Goal: Task Accomplishment & Management: Complete application form

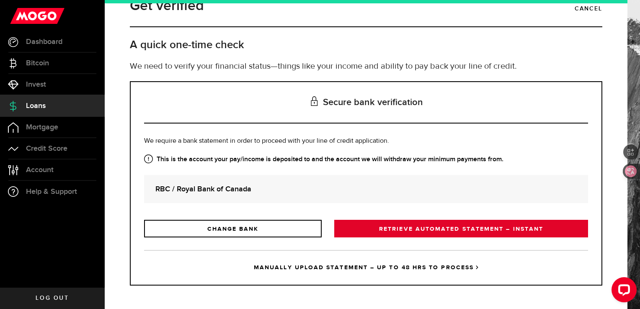
click at [430, 229] on link "RETRIEVE AUTOMATED STATEMENT – INSTANT" at bounding box center [461, 229] width 254 height 18
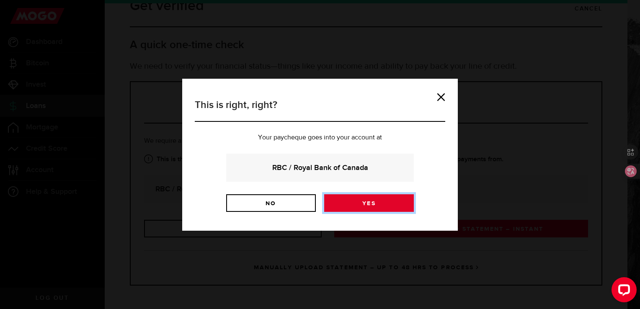
click at [365, 203] on link "Yes" at bounding box center [369, 203] width 90 height 18
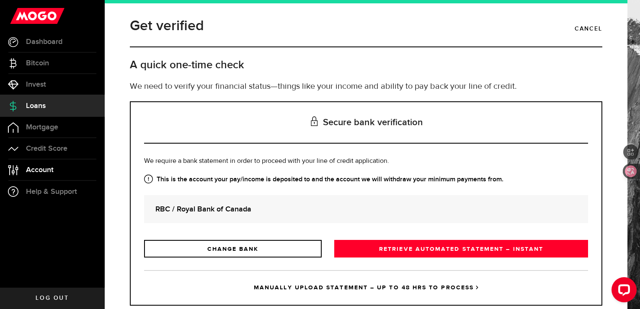
click at [33, 172] on span "Account" at bounding box center [40, 170] width 28 height 8
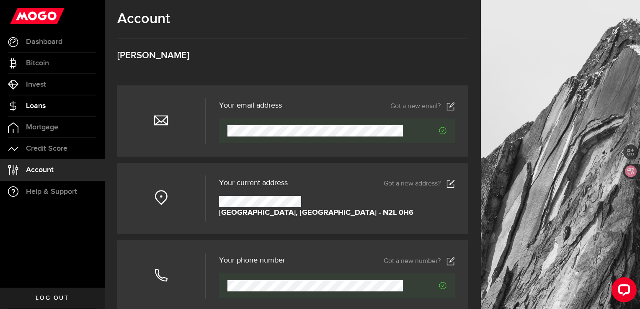
click at [35, 103] on span "Loans" at bounding box center [36, 106] width 20 height 8
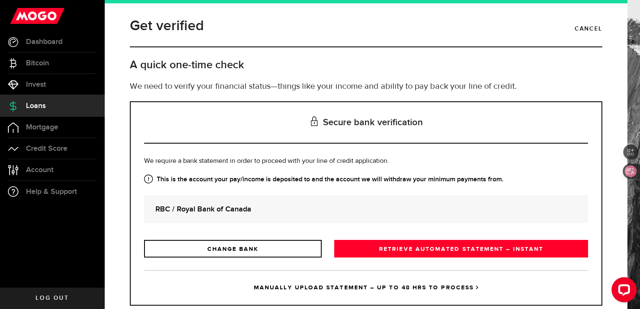
scroll to position [20, 0]
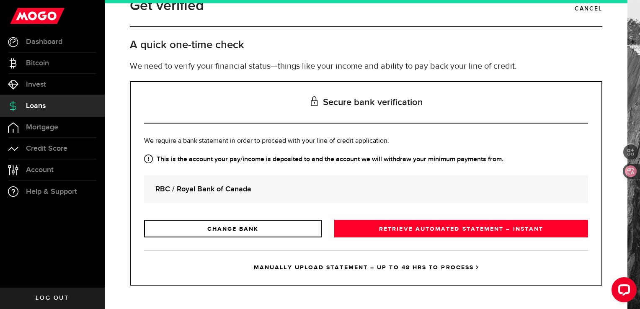
click at [433, 266] on link "MANUALLY UPLOAD STATEMENT – UP TO 48 HRS TO PROCESS" at bounding box center [366, 267] width 444 height 35
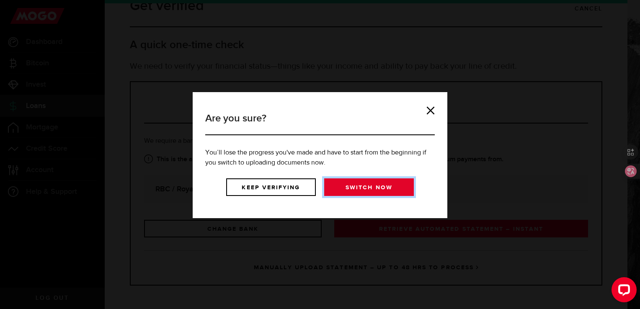
click at [380, 185] on link "Switch now" at bounding box center [369, 187] width 90 height 18
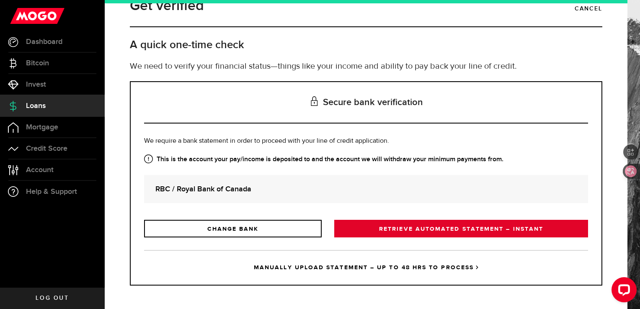
click at [411, 231] on link "RETRIEVE AUTOMATED STATEMENT – INSTANT" at bounding box center [461, 229] width 254 height 18
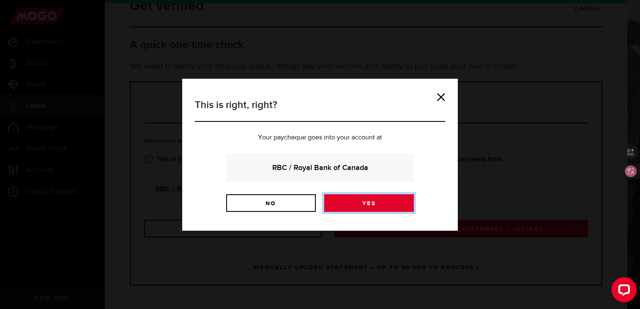
click at [378, 201] on link "Yes" at bounding box center [369, 203] width 90 height 18
